Goal: Navigation & Orientation: Find specific page/section

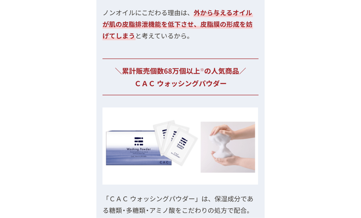
scroll to position [2213, 0]
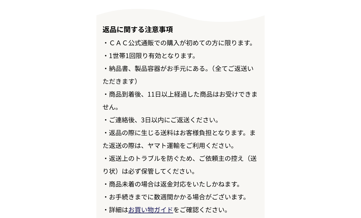
scroll to position [7098, 0]
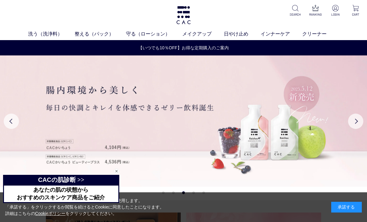
click at [199, 45] on link "フェイスカラー" at bounding box center [193, 45] width 30 height 5
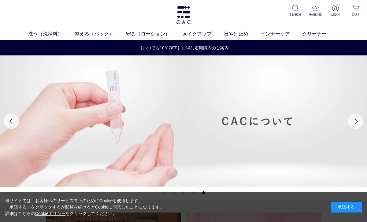
click at [245, 34] on link "日やけ止め" at bounding box center [242, 33] width 37 height 7
click at [283, 35] on link "インナーケア" at bounding box center [282, 33] width 42 height 7
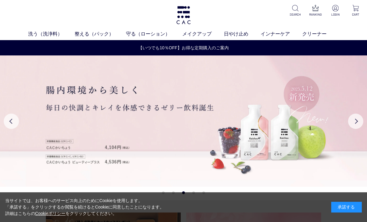
click at [141, 47] on link "ベース" at bounding box center [142, 45] width 13 height 5
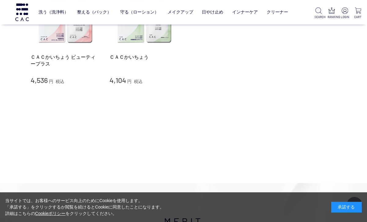
scroll to position [143, 0]
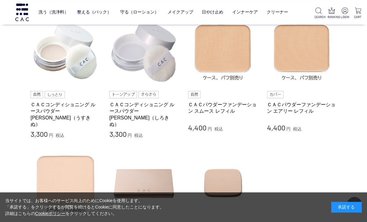
scroll to position [166, 0]
